Goal: Find specific page/section: Find specific page/section

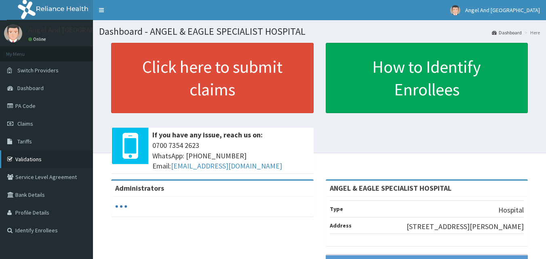
click at [27, 155] on link "Validations" at bounding box center [46, 159] width 93 height 18
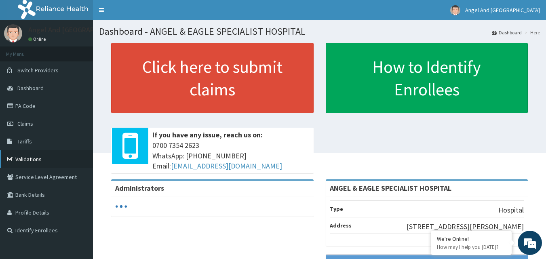
click at [37, 157] on link "Validations" at bounding box center [46, 159] width 93 height 18
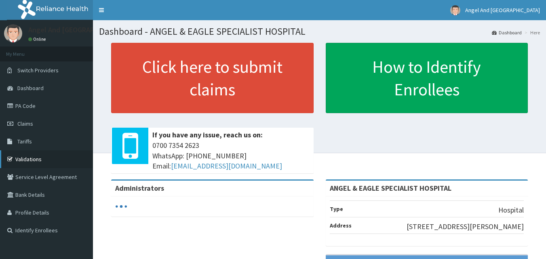
click at [31, 154] on link "Validations" at bounding box center [46, 159] width 93 height 18
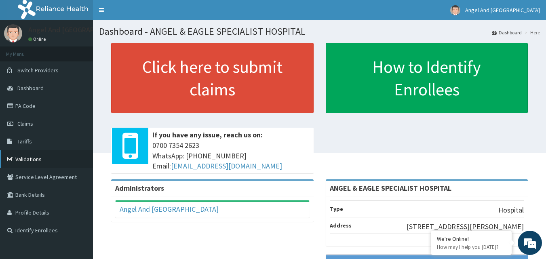
click at [31, 161] on link "Validations" at bounding box center [46, 159] width 93 height 18
